Goal: Information Seeking & Learning: Learn about a topic

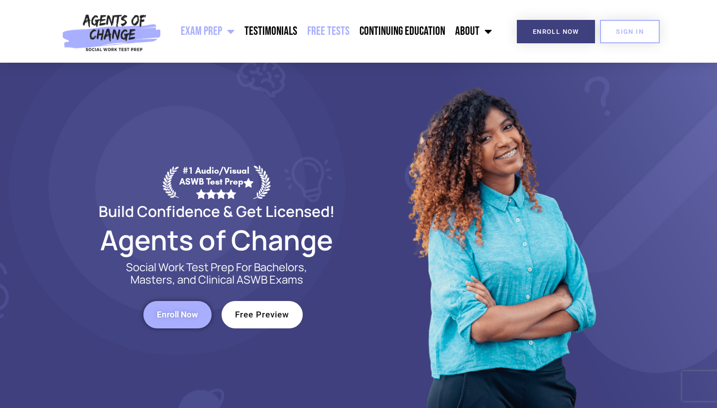
click at [323, 36] on link "Free Tests" at bounding box center [328, 31] width 52 height 25
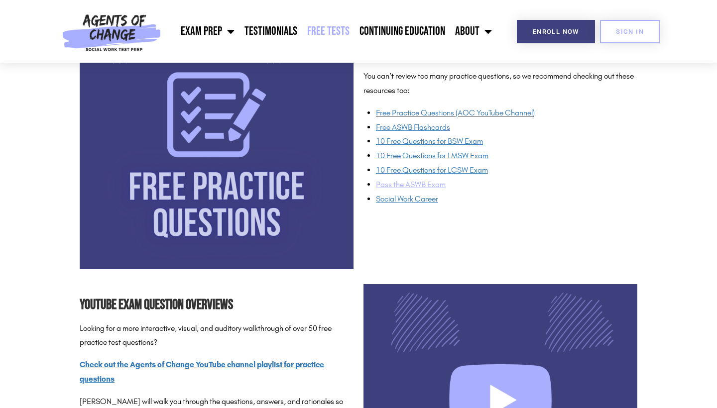
scroll to position [801, 0]
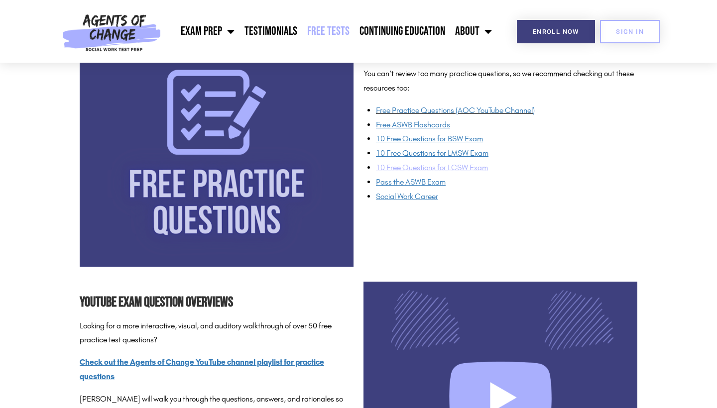
click at [416, 163] on span "10 Free Questions for LCSW Exam" at bounding box center [432, 167] width 112 height 9
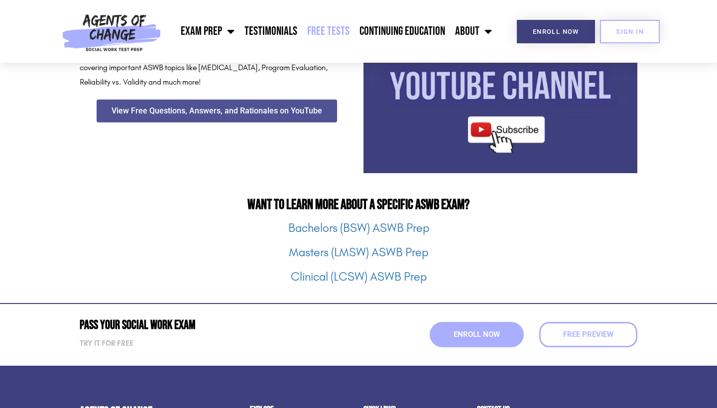
scroll to position [1187, 0]
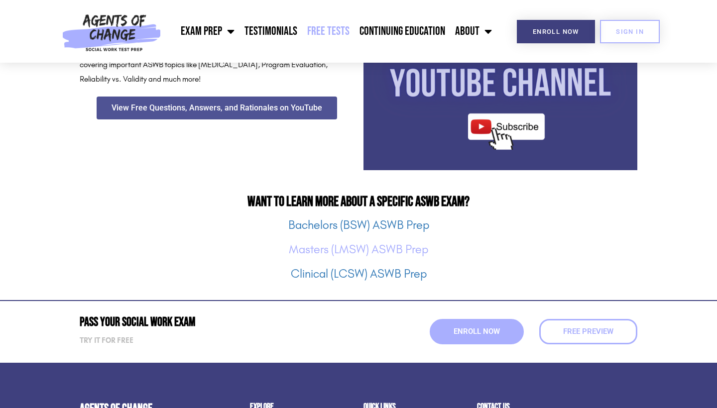
click at [410, 254] on link "Masters (LMSW) ASWB Prep" at bounding box center [358, 250] width 139 height 14
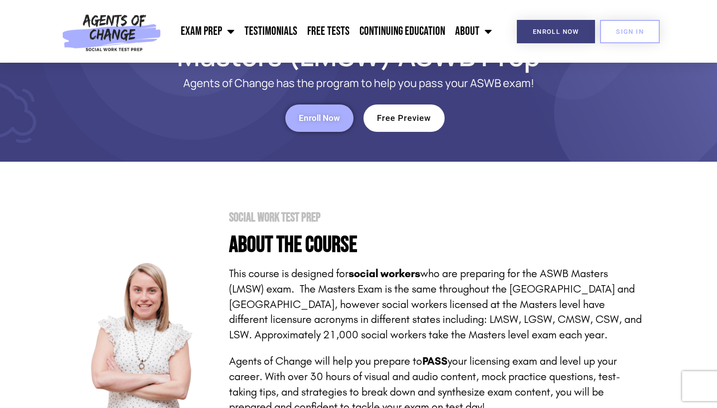
scroll to position [82, 0]
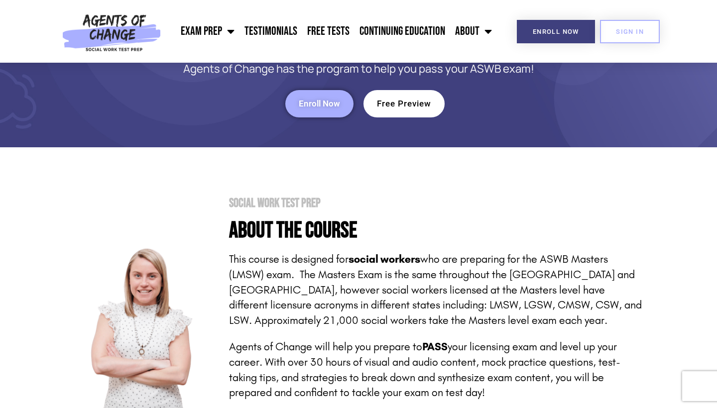
click at [418, 100] on span "Free Preview" at bounding box center [404, 104] width 54 height 8
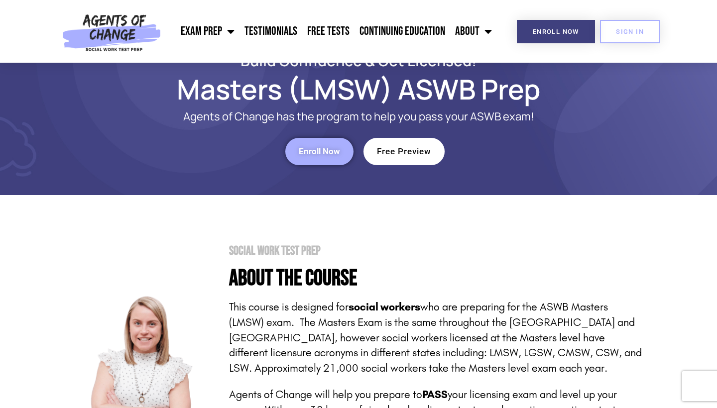
scroll to position [0, 0]
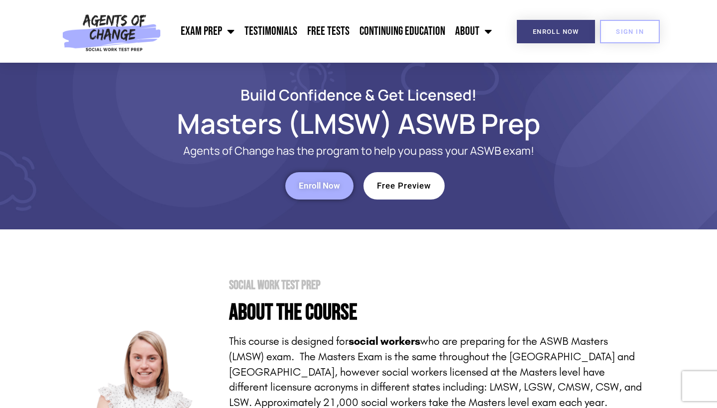
click at [416, 185] on span "Free Preview" at bounding box center [404, 186] width 54 height 8
click at [389, 187] on span "Free Preview" at bounding box center [404, 186] width 54 height 8
click at [381, 191] on link "Free Preview" at bounding box center [404, 185] width 81 height 27
click at [629, 29] on span "SIGN IN" at bounding box center [630, 31] width 28 height 6
